Goal: Go to known website: Access a specific website the user already knows

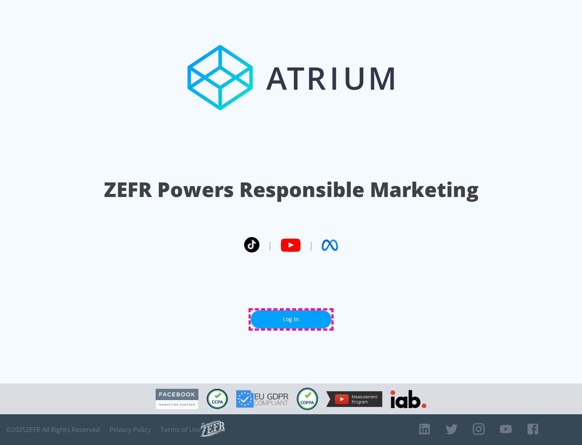
click at [291, 319] on link "Log In" at bounding box center [291, 319] width 81 height 18
